Goal: Information Seeking & Learning: Learn about a topic

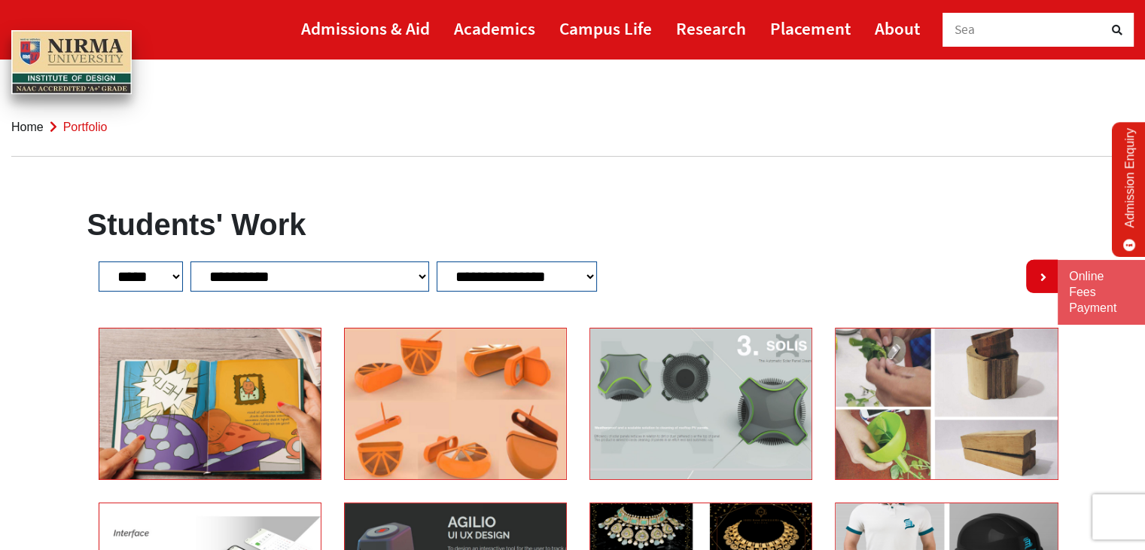
click at [37, 121] on link "Home" at bounding box center [27, 126] width 32 height 13
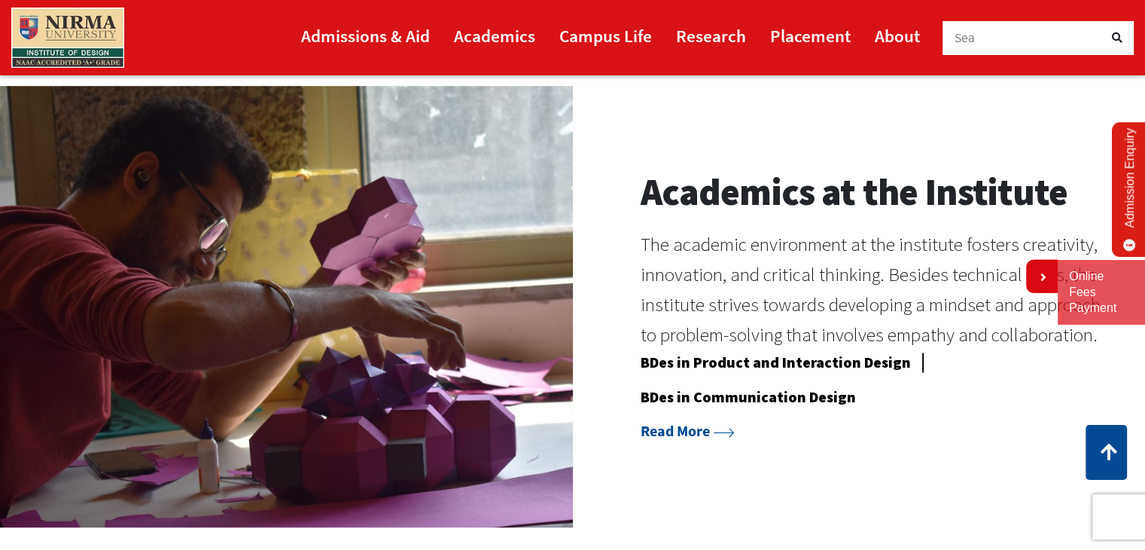
scroll to position [1205, 0]
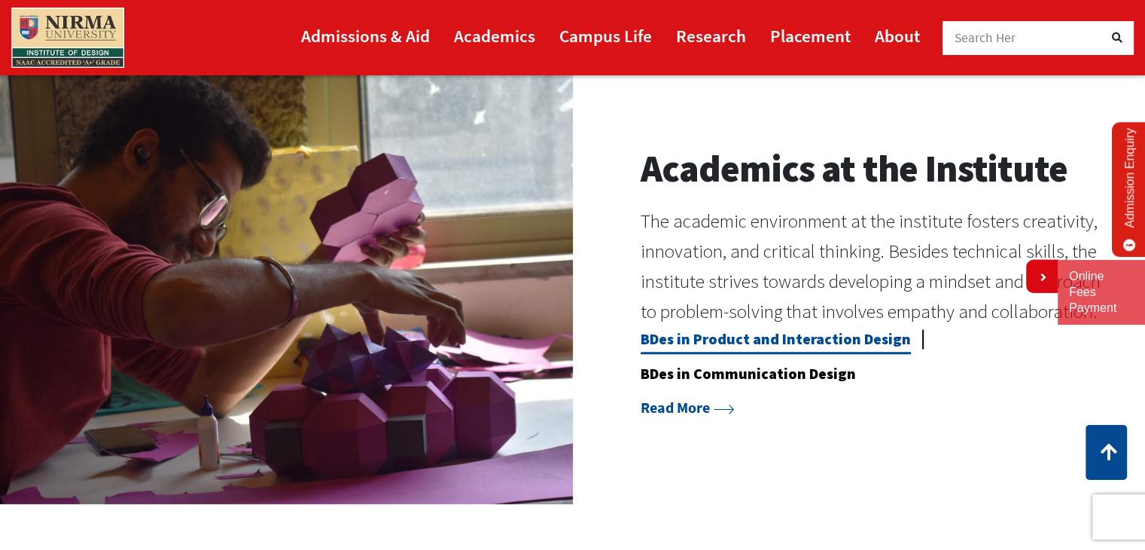
click at [882, 336] on link "BDes in Product and Interaction Design" at bounding box center [776, 341] width 270 height 25
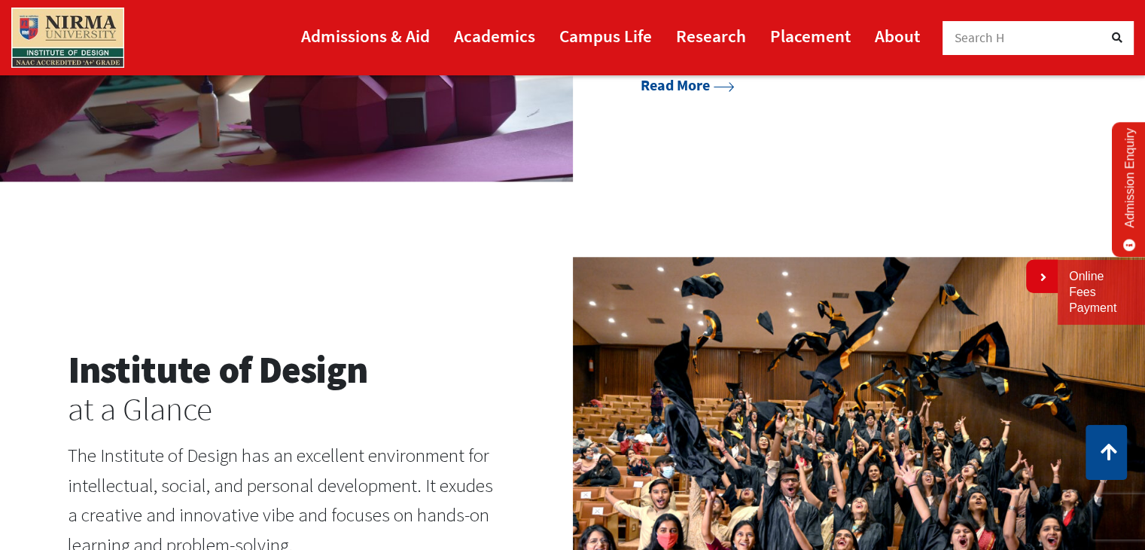
scroll to position [1506, 0]
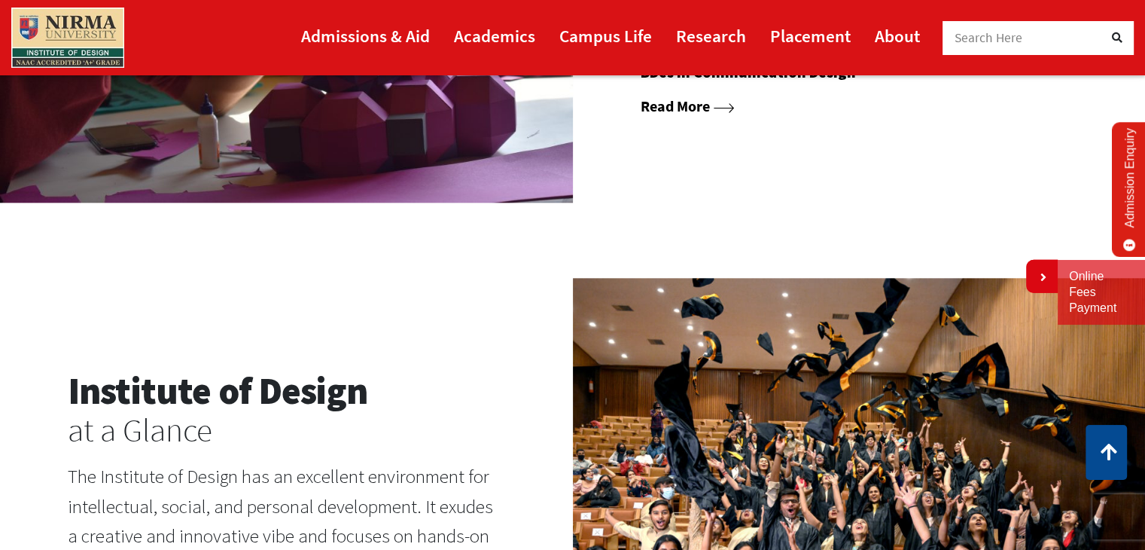
drag, startPoint x: 667, startPoint y: 94, endPoint x: 668, endPoint y: 104, distance: 9.8
click at [668, 104] on link "Read More" at bounding box center [687, 105] width 93 height 19
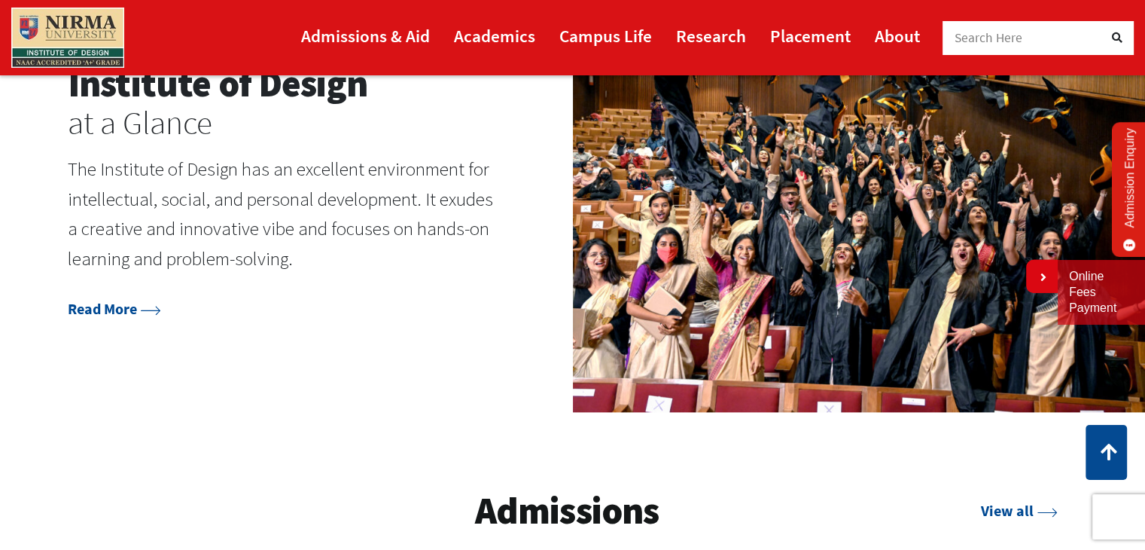
scroll to position [1807, 0]
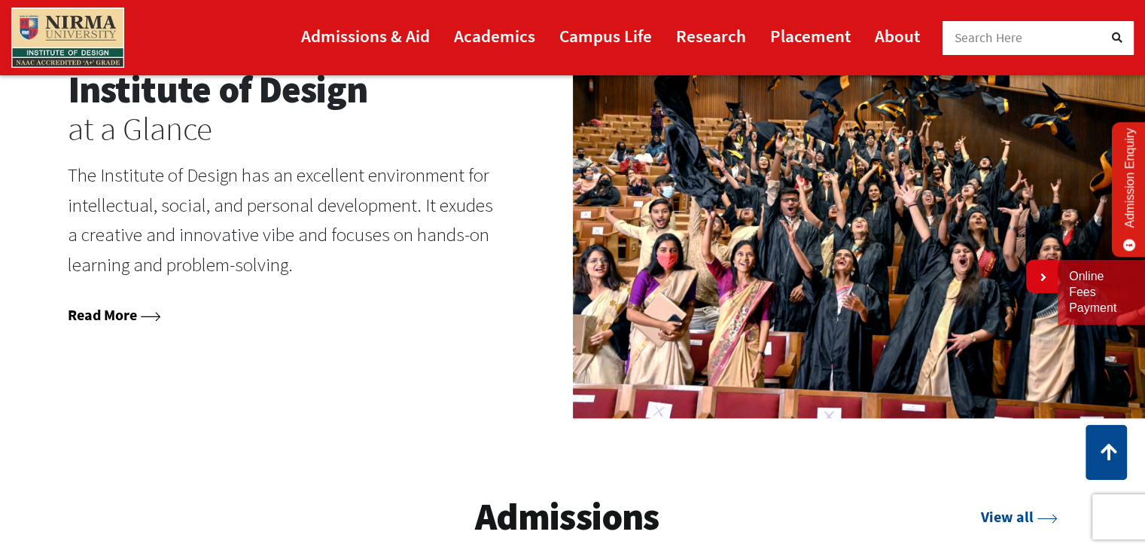
click at [153, 312] on icon at bounding box center [151, 317] width 20 height 10
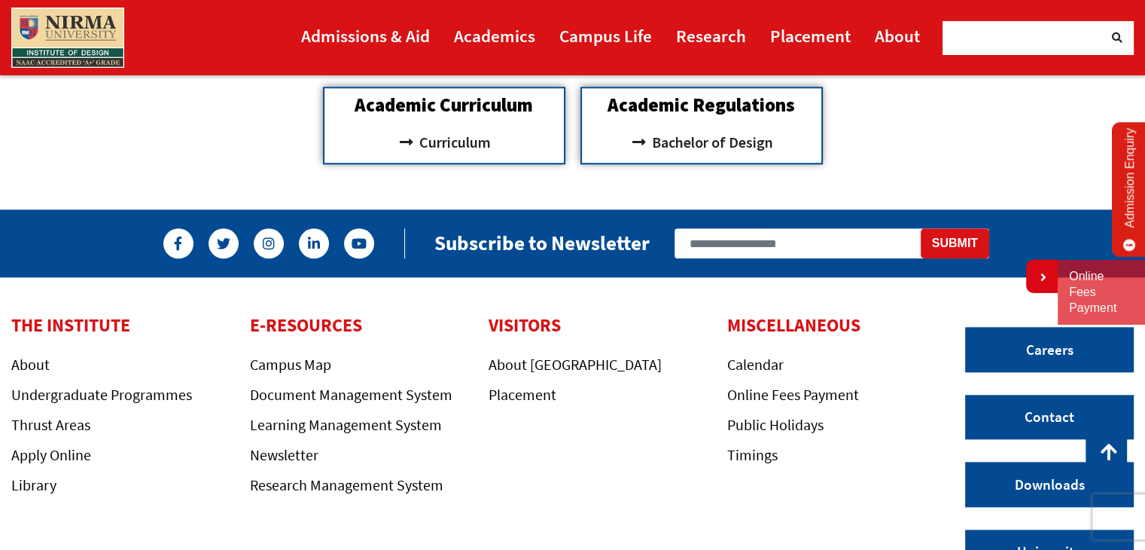
scroll to position [1431, 0]
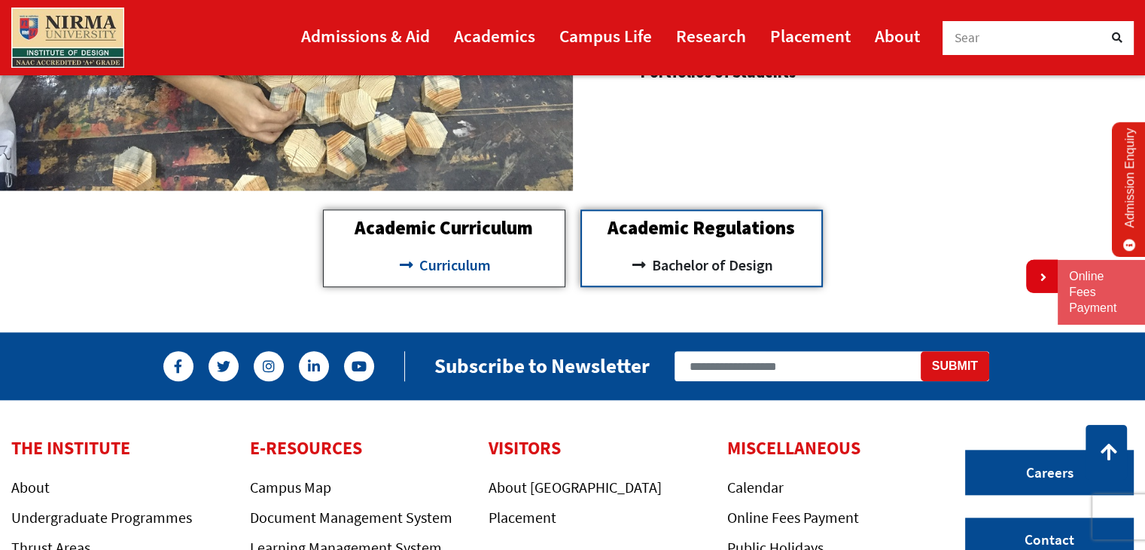
click at [542, 255] on link "Curriculum" at bounding box center [444, 265] width 226 height 26
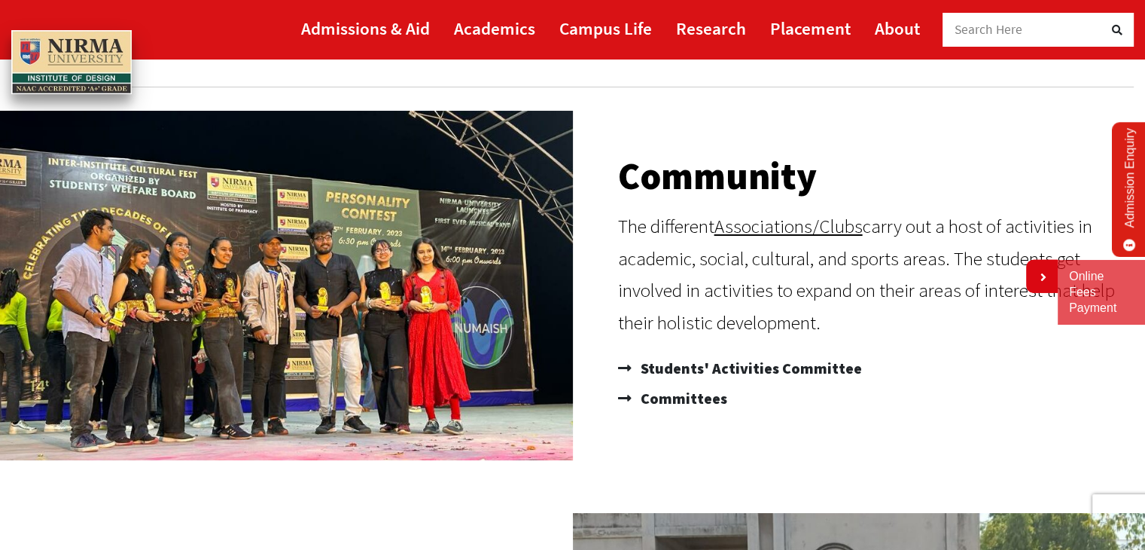
scroll to position [75, 0]
